Goal: Task Accomplishment & Management: Use online tool/utility

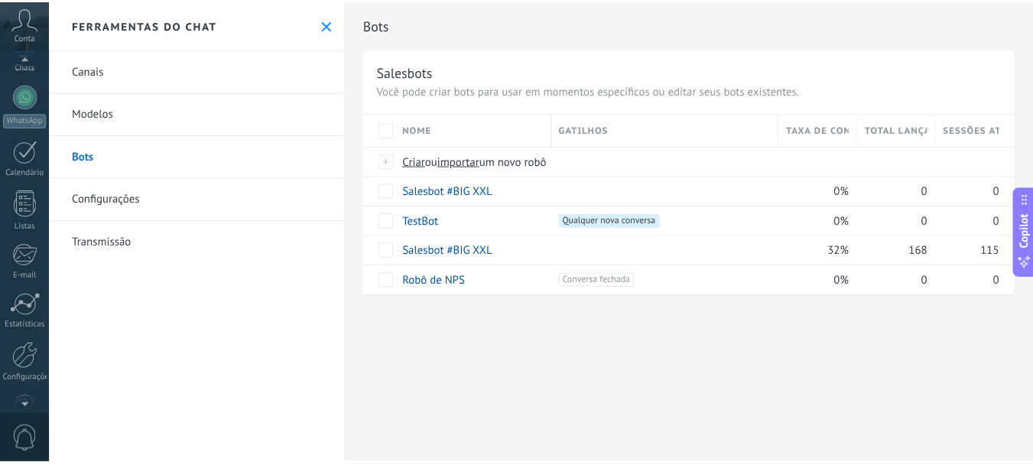
scroll to position [172, 0]
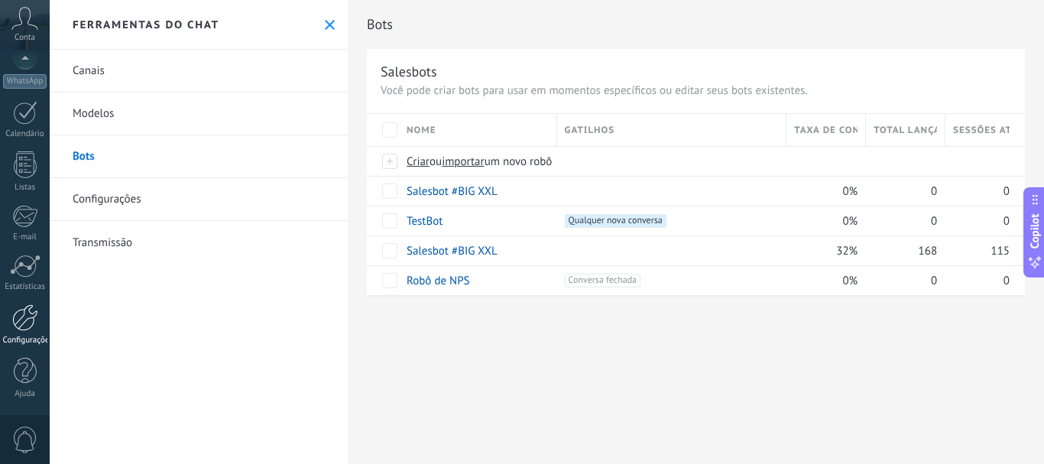
click at [24, 336] on div "Configurações" at bounding box center [25, 341] width 44 height 10
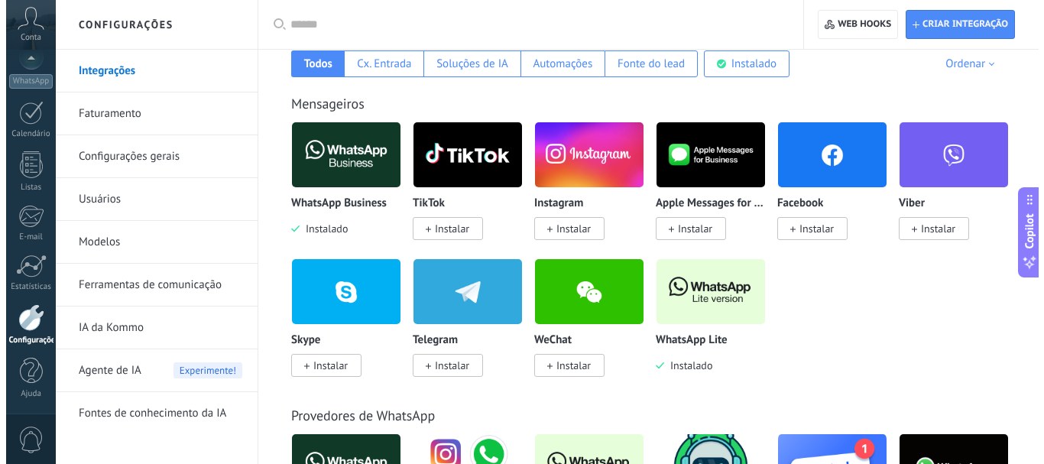
scroll to position [411, 0]
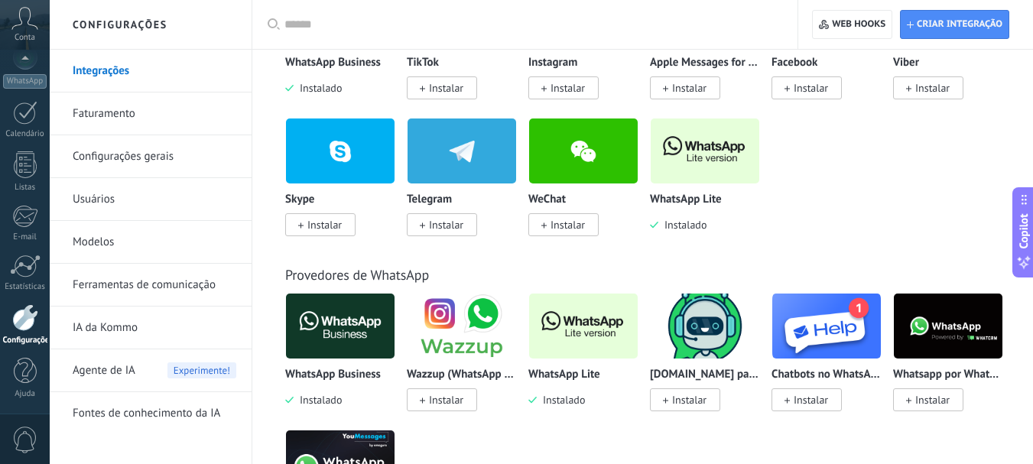
click at [710, 160] on img at bounding box center [705, 151] width 109 height 74
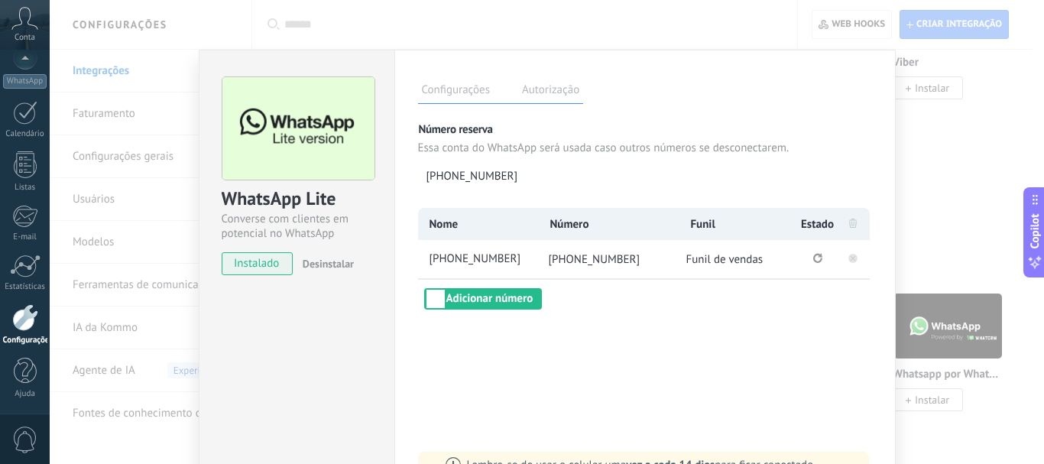
click at [852, 262] on rect at bounding box center [853, 258] width 9 height 9
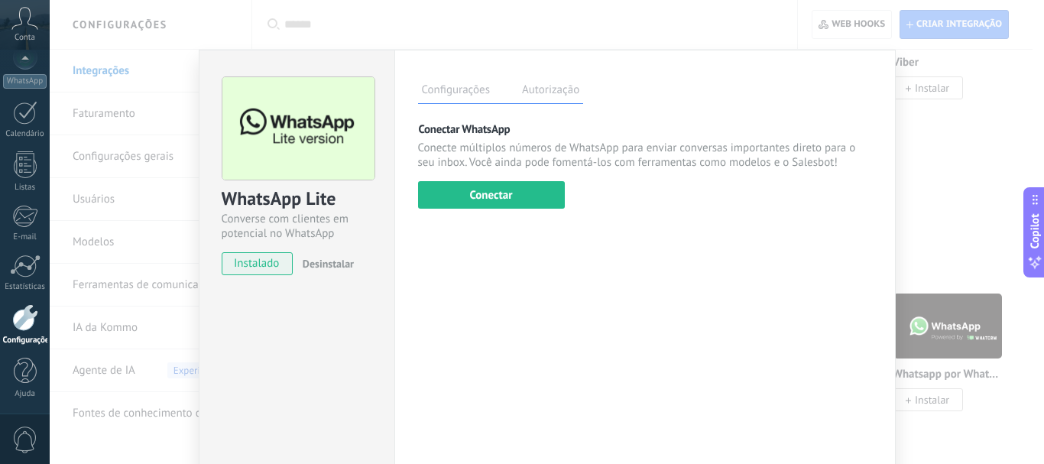
click at [333, 259] on span "Desinstalar" at bounding box center [328, 264] width 51 height 14
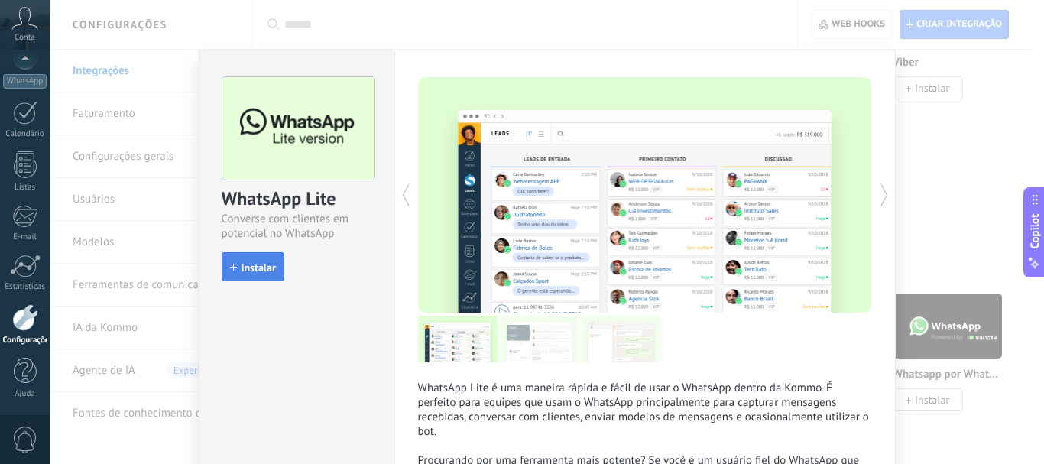
click at [258, 265] on span "Instalar" at bounding box center [259, 267] width 34 height 11
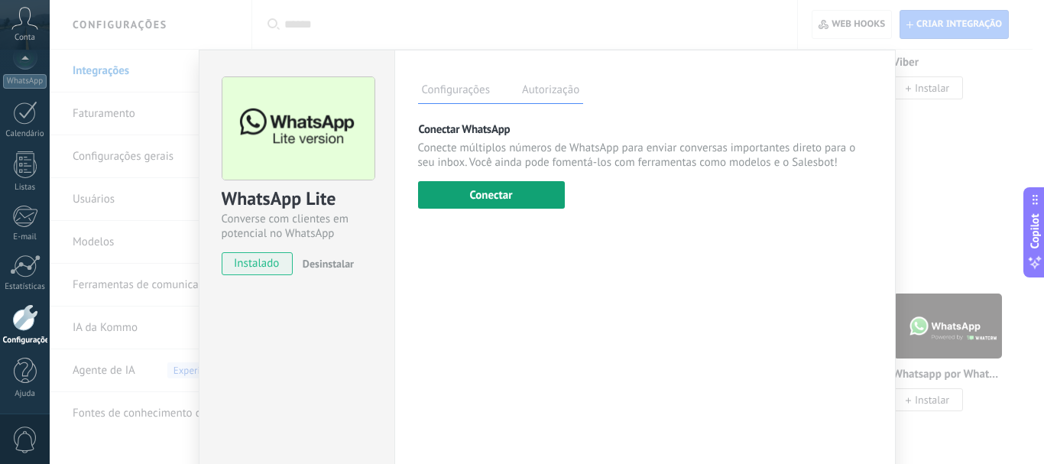
click at [496, 191] on button "Conectar" at bounding box center [491, 195] width 147 height 28
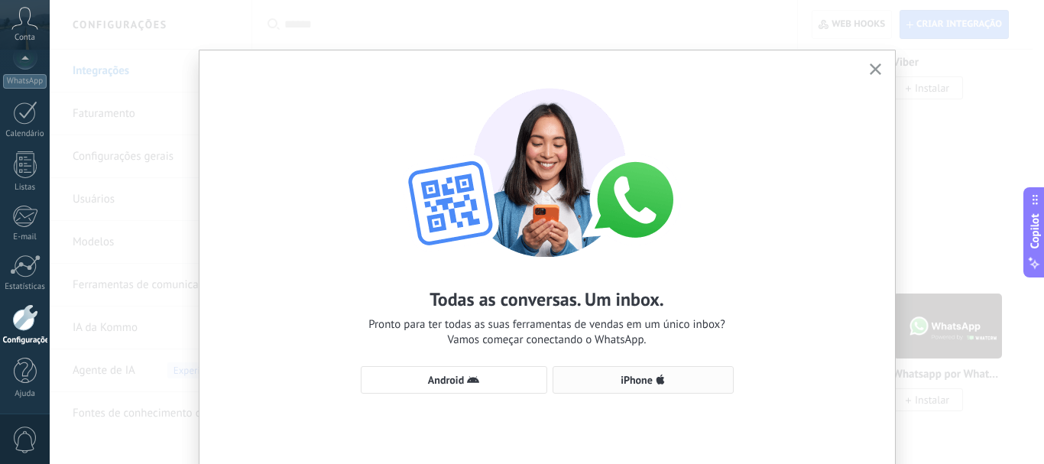
click at [625, 385] on span "iPhone" at bounding box center [637, 380] width 32 height 11
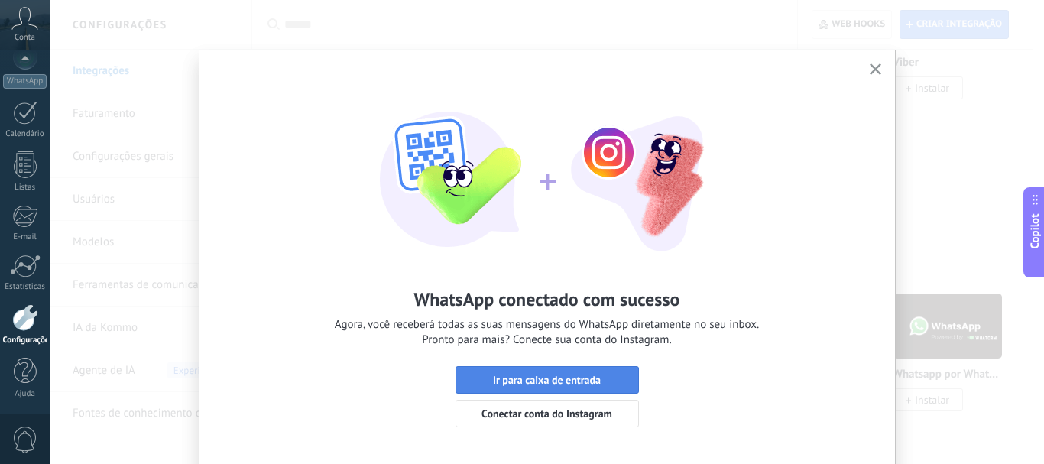
click at [538, 382] on span "Ir para caixa de entrada" at bounding box center [547, 380] width 108 height 11
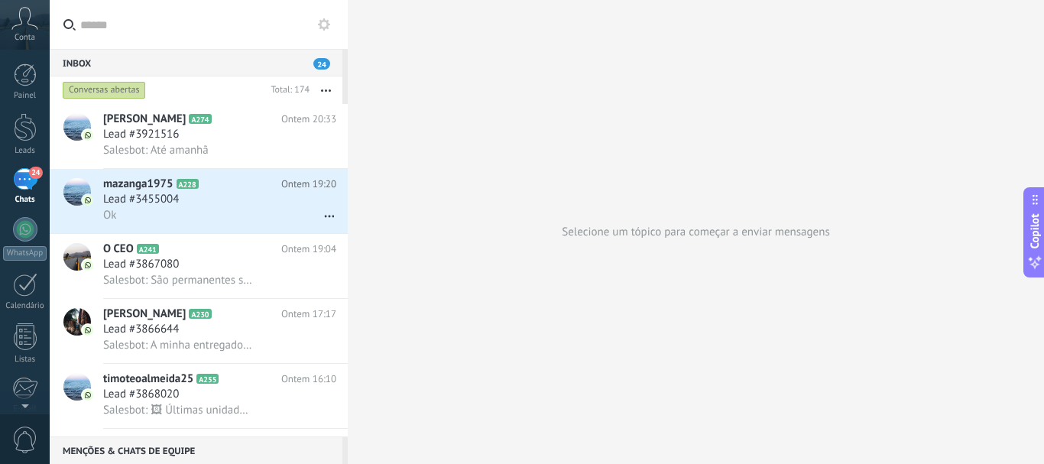
click at [326, 27] on use at bounding box center [324, 24] width 12 height 12
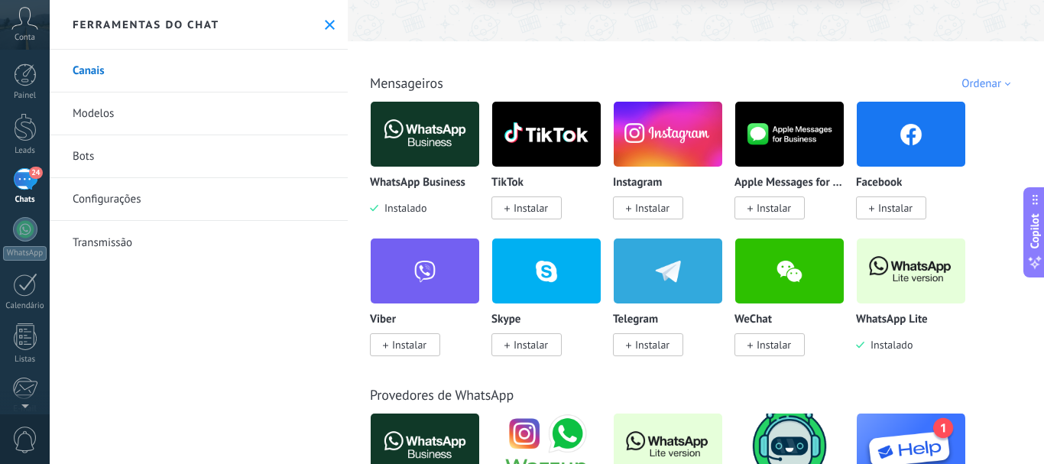
scroll to position [214, 0]
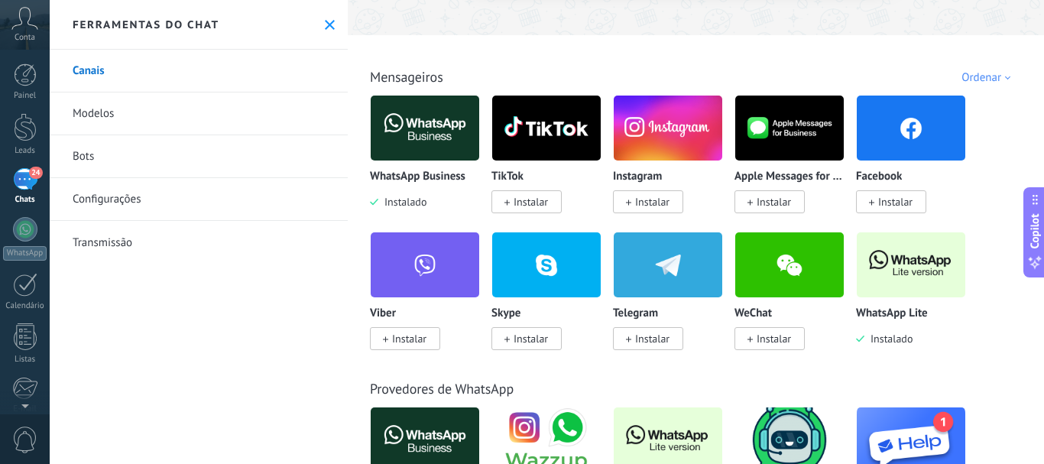
click at [875, 264] on img at bounding box center [911, 265] width 109 height 74
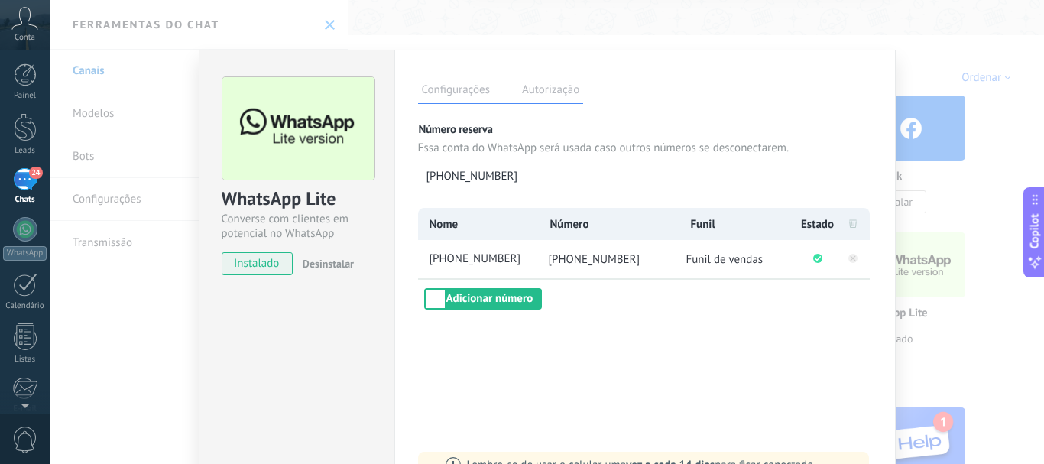
click at [549, 92] on label "Autorização" at bounding box center [550, 92] width 65 height 22
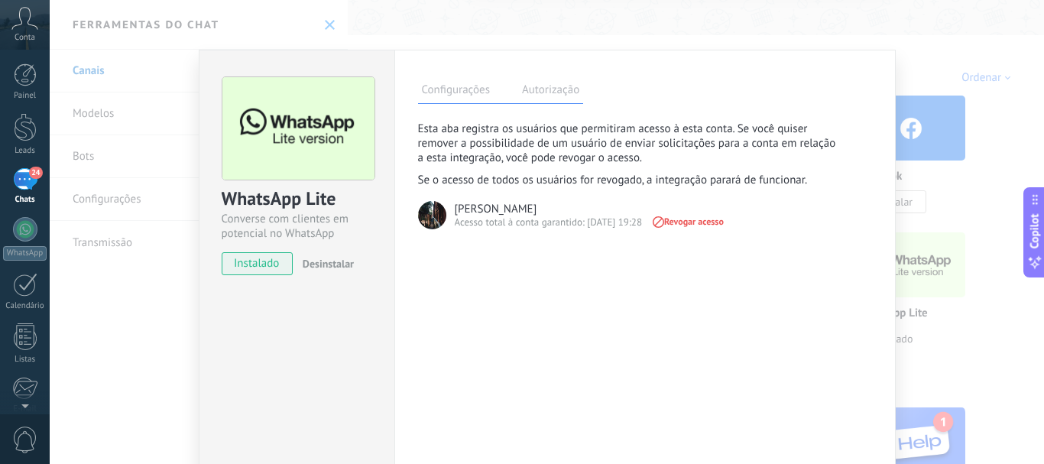
click at [450, 88] on label "Configurações" at bounding box center [456, 92] width 76 height 22
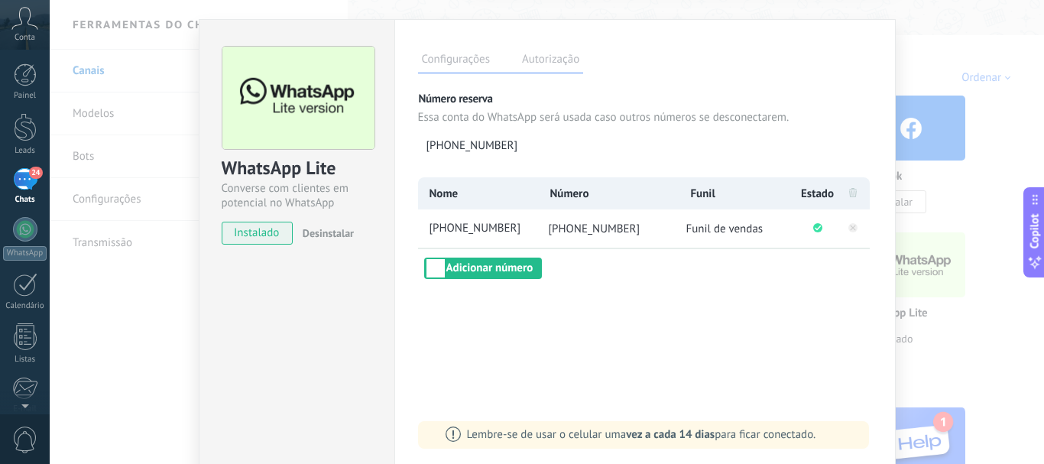
scroll to position [98, 0]
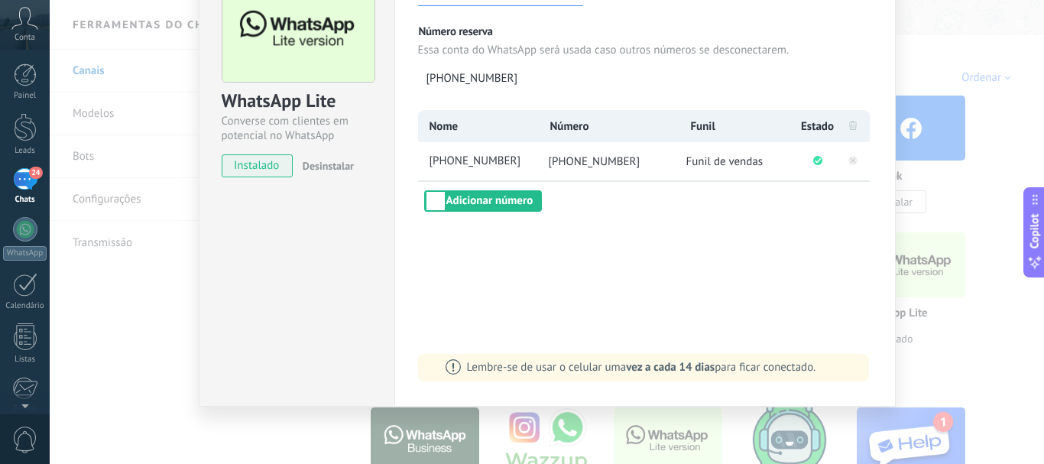
click at [21, 182] on div "24" at bounding box center [25, 179] width 24 height 22
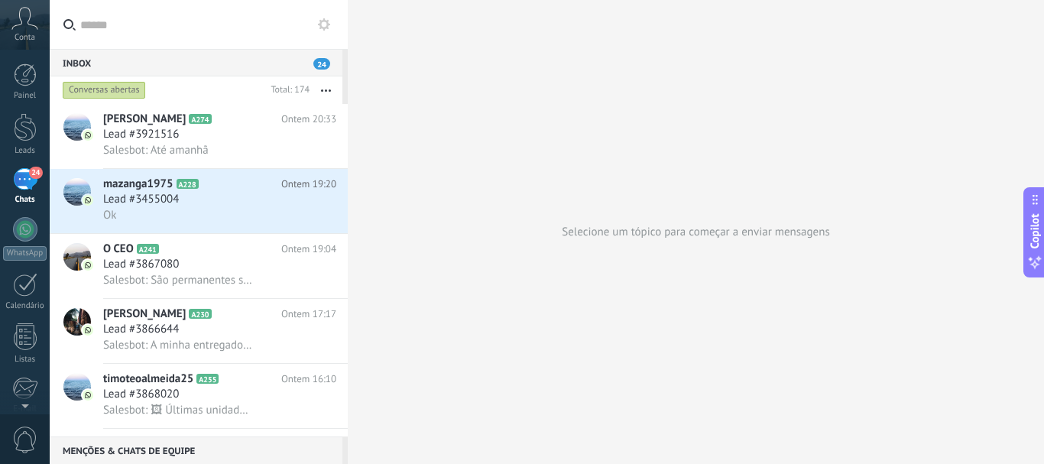
click at [322, 24] on icon at bounding box center [324, 24] width 12 height 12
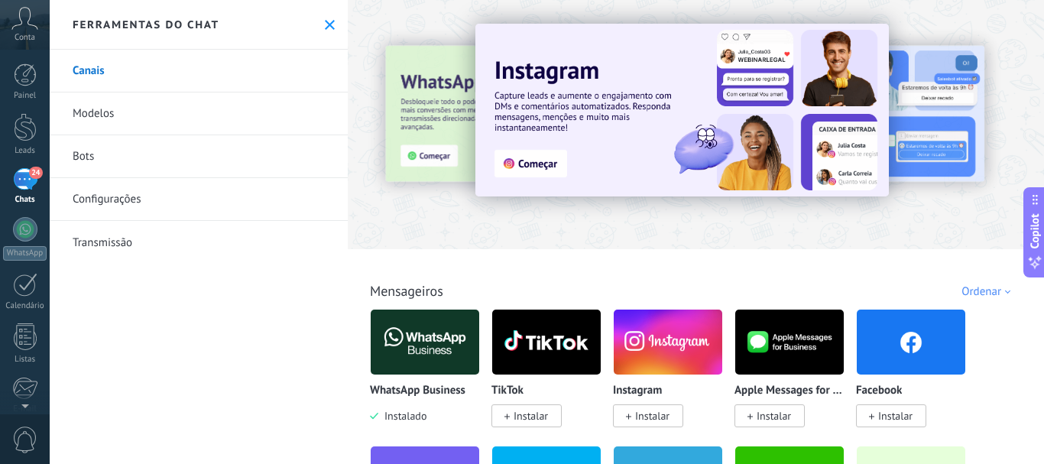
click at [179, 160] on link "Bots" at bounding box center [199, 156] width 298 height 43
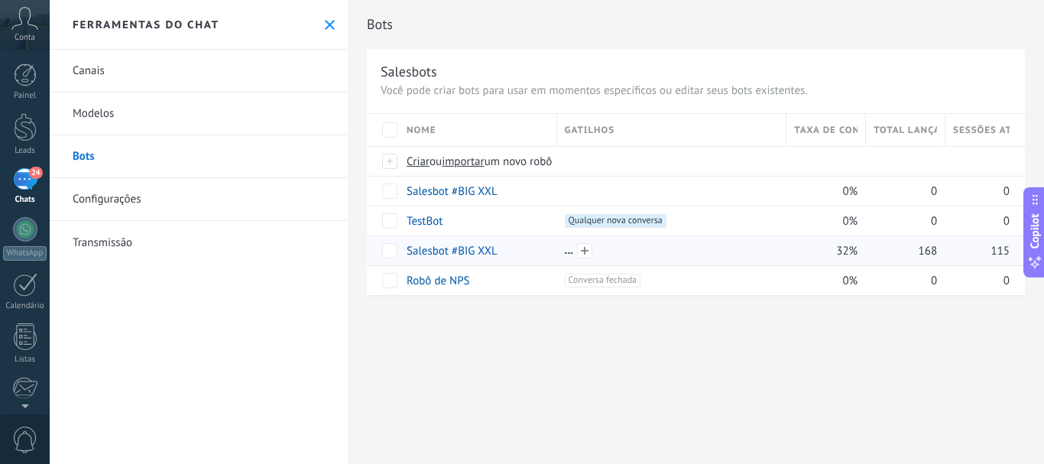
click at [568, 251] on div at bounding box center [672, 251] width 214 height 14
click at [583, 249] on span at bounding box center [584, 250] width 15 height 15
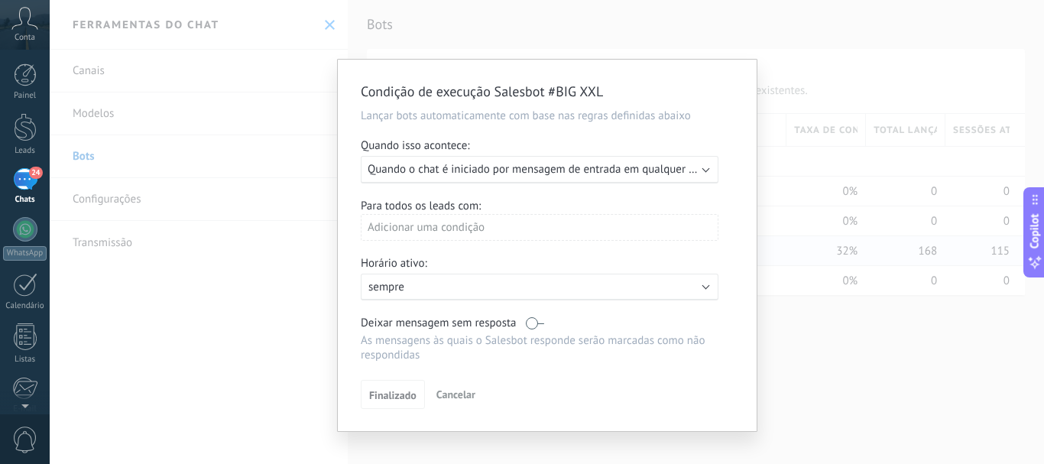
click at [508, 172] on span "Quando o chat é iniciado por mensagem de entrada em qualquer canal" at bounding box center [541, 169] width 347 height 15
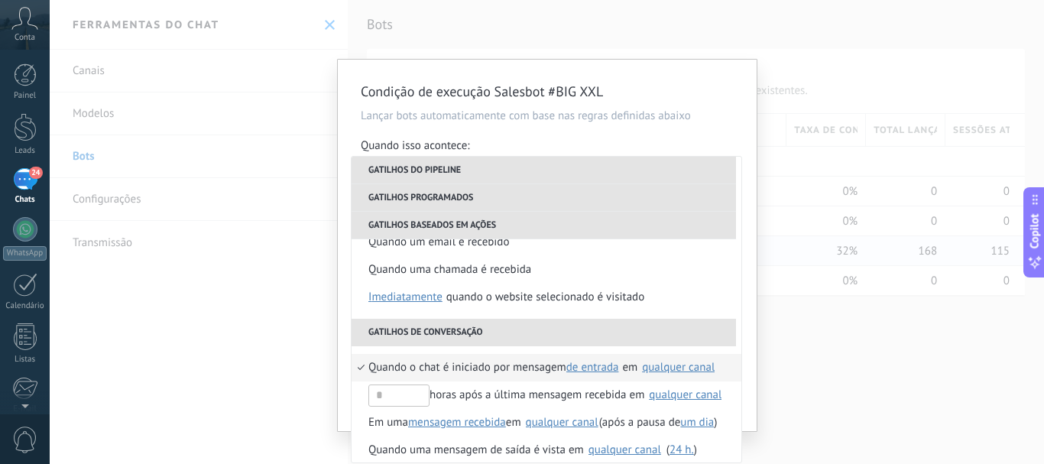
scroll to position [298, 0]
click at [673, 366] on div "qualquer canal" at bounding box center [678, 365] width 73 height 11
click at [754, 293] on div "Condição de execução Salesbot #BIG XXL Lançar bots automaticamente com base nas…" at bounding box center [547, 246] width 419 height 372
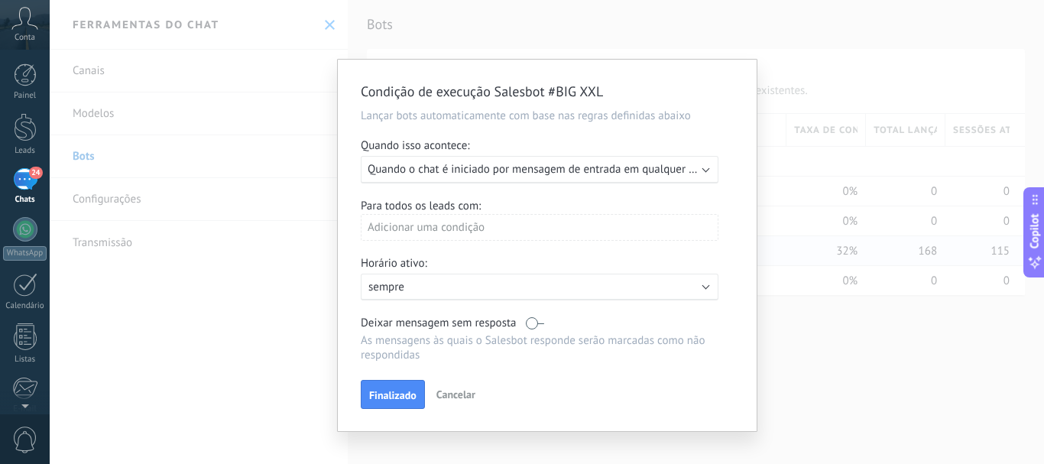
click at [599, 167] on span "Quando o chat é iniciado por mensagem de entrada em qualquer canal" at bounding box center [541, 169] width 347 height 15
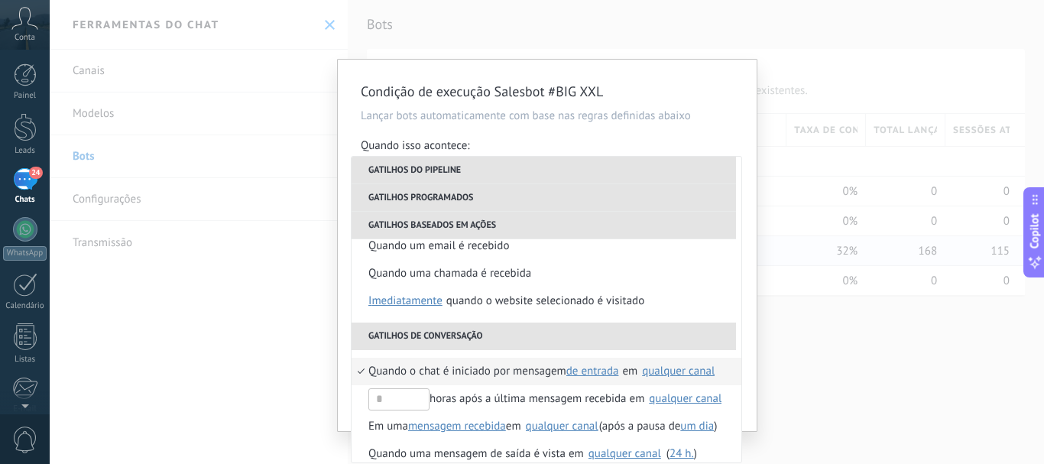
scroll to position [295, 0]
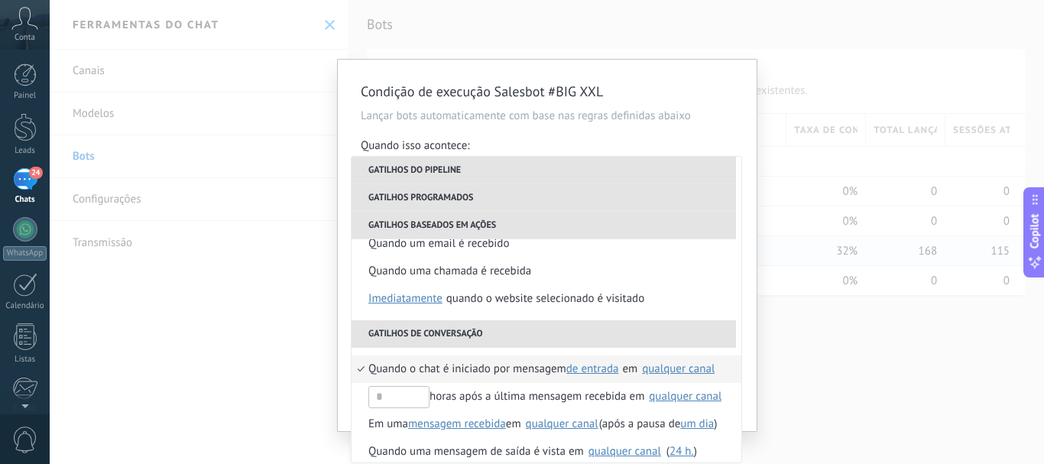
click at [699, 365] on div "qualquer canal" at bounding box center [678, 368] width 73 height 11
click at [716, 93] on h2 "Condição de execução Salesbot #BIG XXL" at bounding box center [540, 92] width 358 height 18
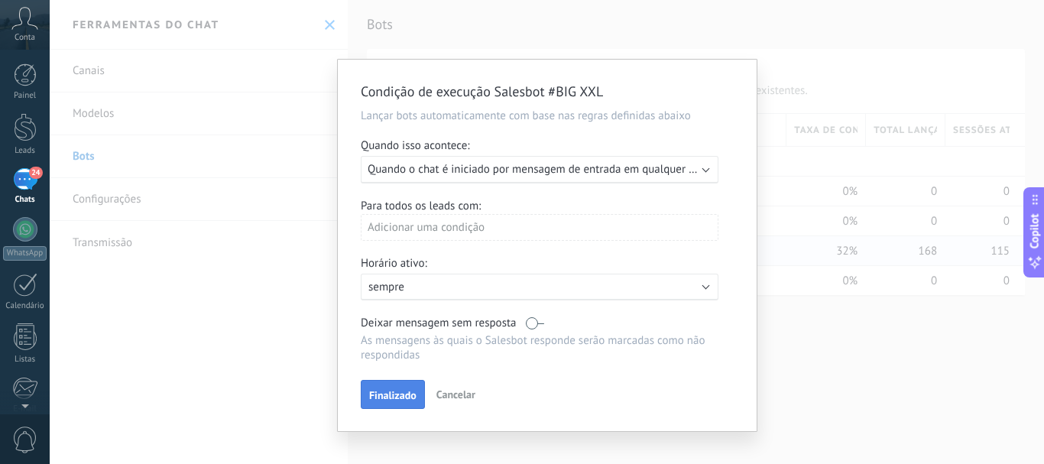
click at [389, 388] on button "Finalizado" at bounding box center [393, 394] width 64 height 29
